Goal: Task Accomplishment & Management: Use online tool/utility

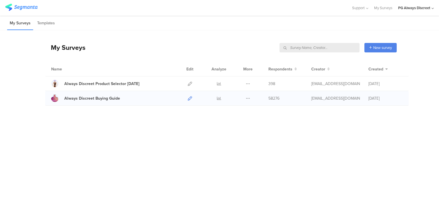
click at [189, 99] on icon at bounding box center [190, 98] width 4 height 4
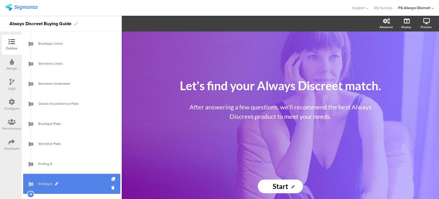
scroll to position [429, 0]
